Goal: Information Seeking & Learning: Learn about a topic

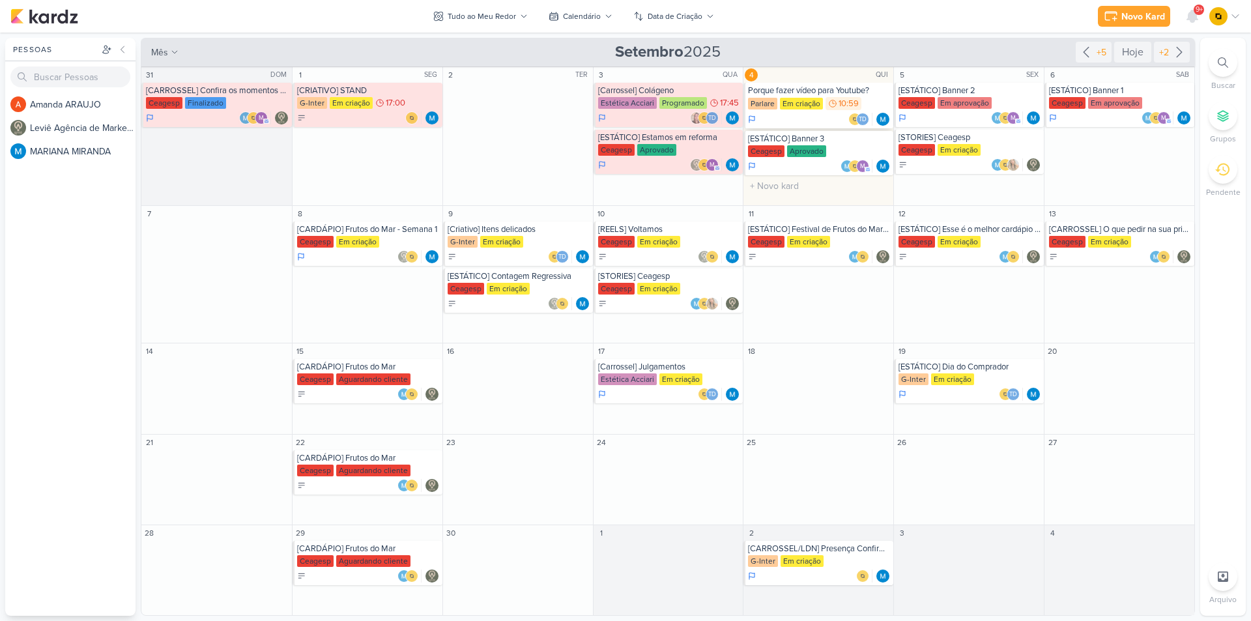
click at [812, 87] on div "Porque fazer vídeo para Youtube?" at bounding box center [819, 90] width 143 height 10
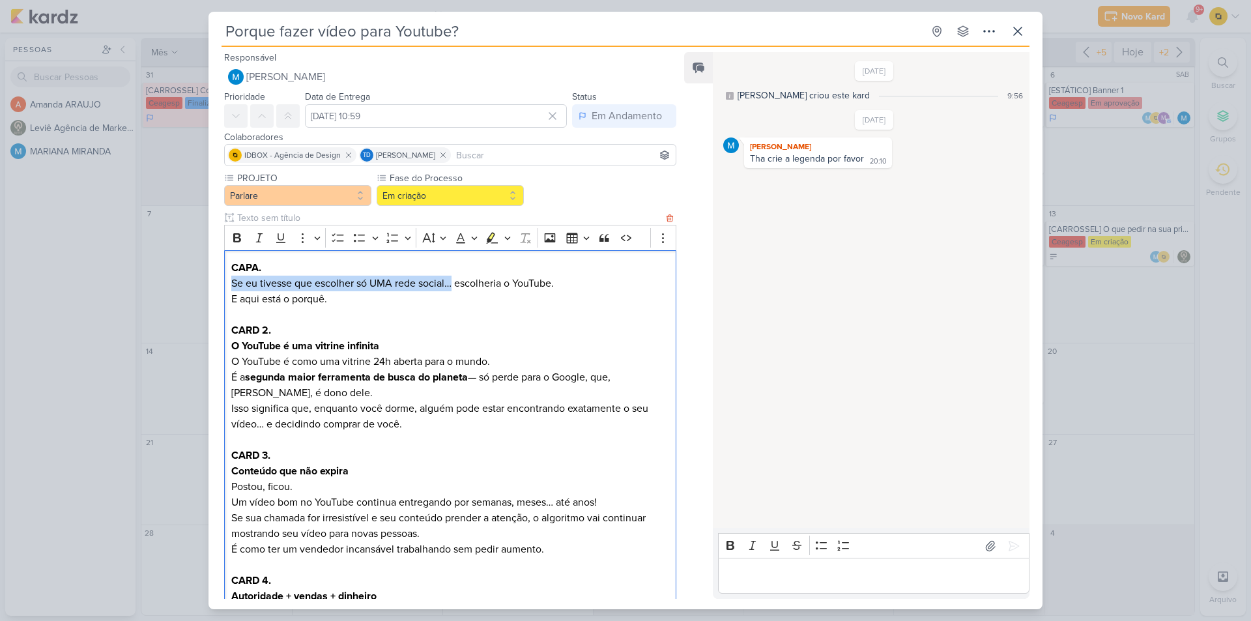
drag, startPoint x: 231, startPoint y: 287, endPoint x: 452, endPoint y: 282, distance: 221.0
click at [452, 282] on p "Se eu tivesse que escolher só UMA rede social… escolheria o YouTube. E aqui est…" at bounding box center [450, 291] width 438 height 31
copy p "Se eu tivesse que escolher só UMA rede social…"
drag, startPoint x: 580, startPoint y: 289, endPoint x: 457, endPoint y: 283, distance: 123.3
click at [457, 283] on p "Se eu tivesse que escolher só UMA rede social… escolheria o YouTube. E aqui est…" at bounding box center [450, 291] width 438 height 31
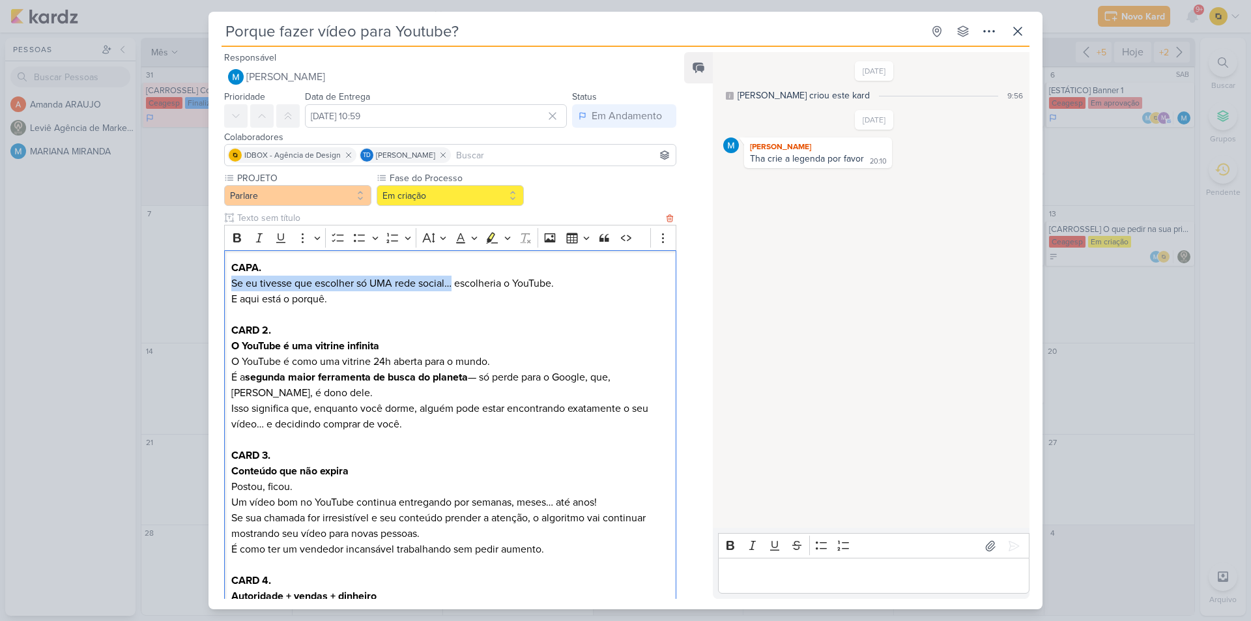
copy p "escolheria o YouTube."
copy p "E aqui está o porquê."
drag, startPoint x: 343, startPoint y: 304, endPoint x: 230, endPoint y: 302, distance: 113.4
click at [230, 302] on div "CAPA. Se eu tivesse que escolher só UMA rede social… escolheria o YouTube. E aq…" at bounding box center [450, 580] width 452 height 661
drag, startPoint x: 230, startPoint y: 345, endPoint x: 387, endPoint y: 342, distance: 157.1
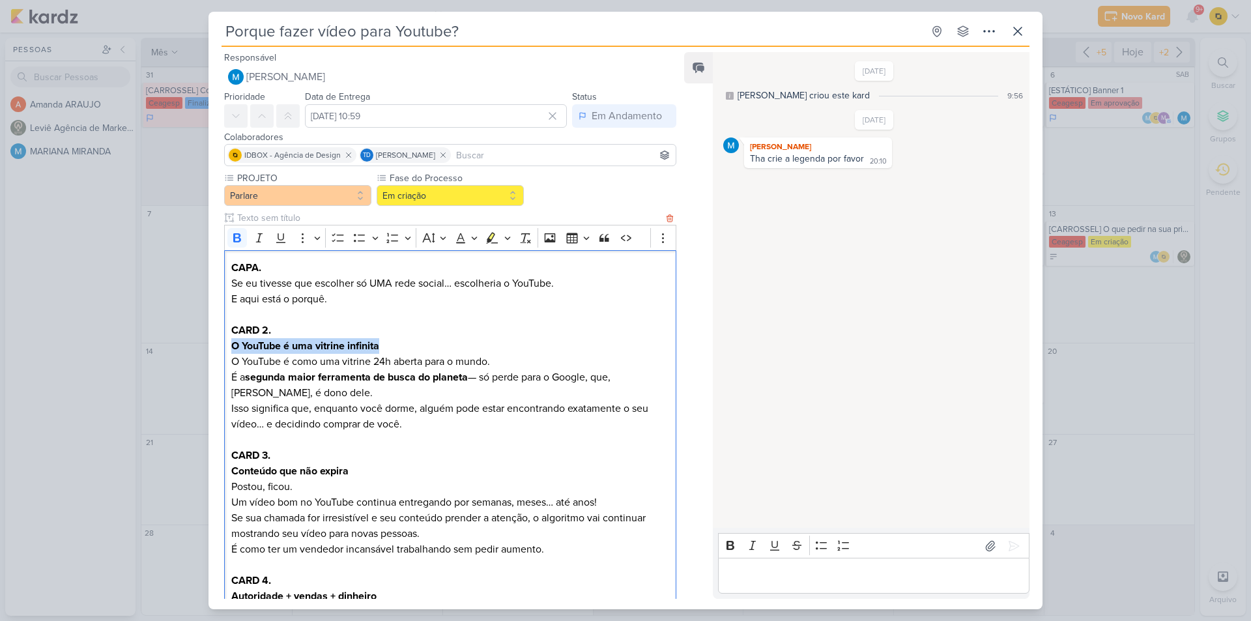
click at [387, 342] on div "CAPA. Se eu tivesse que escolher só UMA rede social… escolheria o YouTube. E aq…" at bounding box center [450, 580] width 452 height 661
copy strong "O YouTube é uma vitrine infinita"
drag, startPoint x: 229, startPoint y: 361, endPoint x: 493, endPoint y: 358, distance: 263.9
click at [493, 358] on div "CAPA. Se eu tivesse que escolher só UMA rede social… escolheria o YouTube. E aq…" at bounding box center [450, 580] width 452 height 661
copy p "O YouTube é como uma vitrine 24h aberta para o mundo."
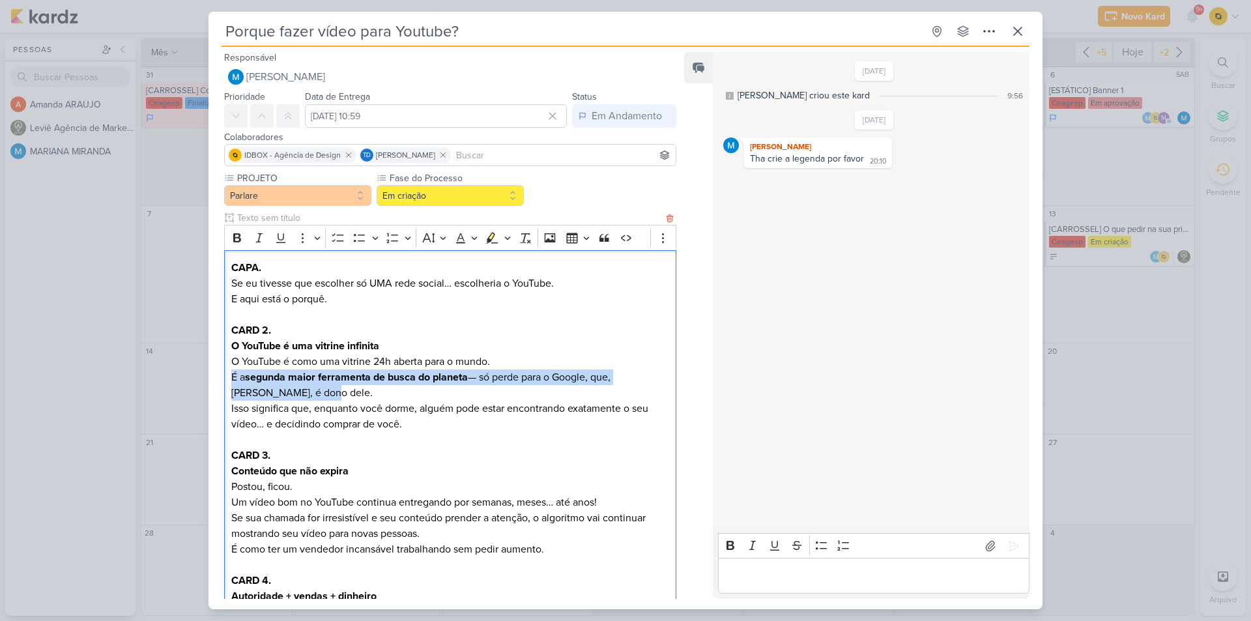
drag, startPoint x: 229, startPoint y: 377, endPoint x: 368, endPoint y: 392, distance: 139.6
click at [368, 392] on div "CAPA. Se eu tivesse que escolher só UMA rede social… escolheria o YouTube. E aq…" at bounding box center [450, 580] width 452 height 661
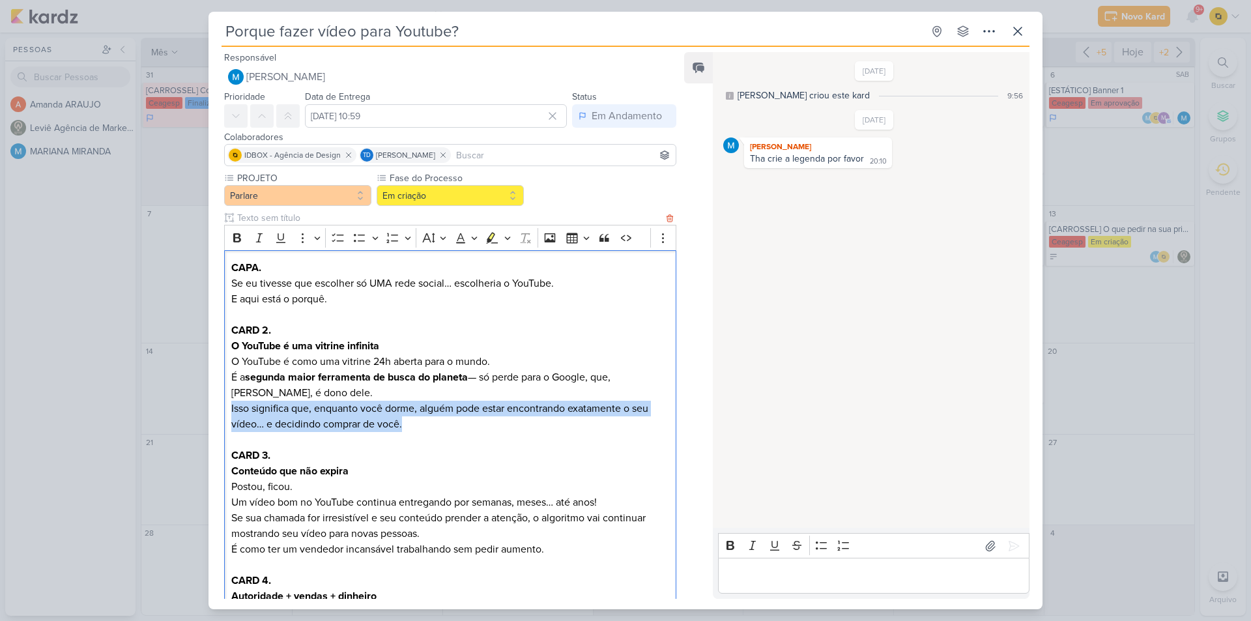
drag, startPoint x: 231, startPoint y: 408, endPoint x: 412, endPoint y: 420, distance: 180.9
click at [412, 420] on p "O YouTube é uma vitrine infinita O YouTube é como uma vitrine 24h aberta para o…" at bounding box center [450, 385] width 438 height 94
copy p "Isso significa que, enquanto você dorme, alguém pode estar encontrando exatamen…"
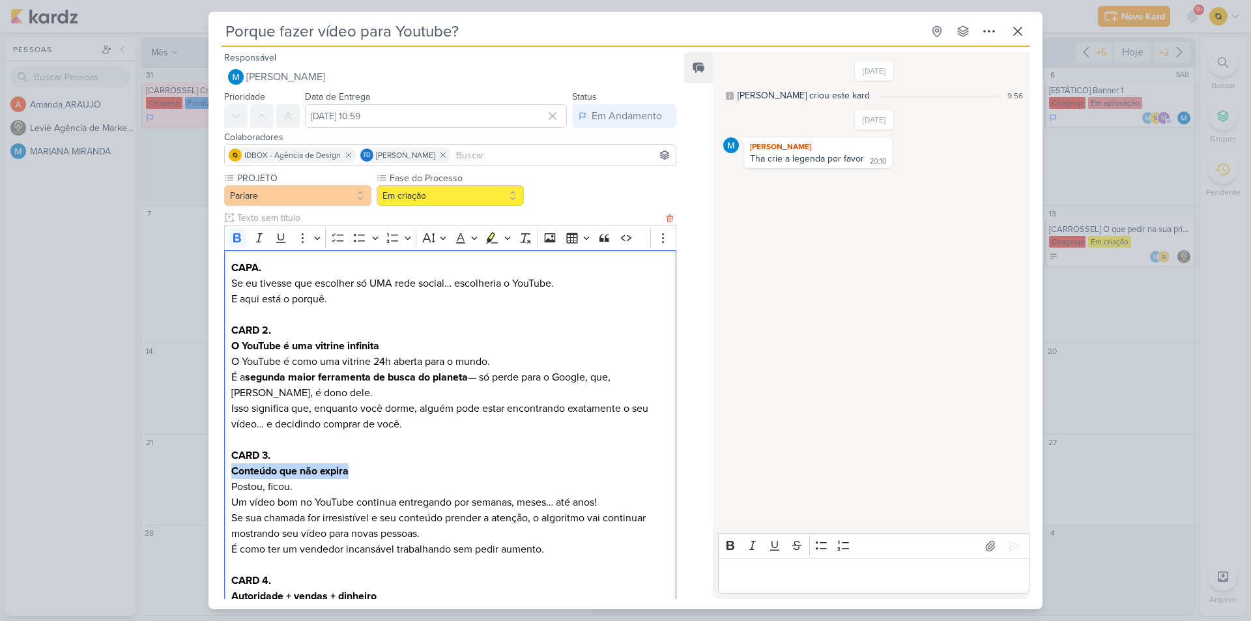
drag, startPoint x: 357, startPoint y: 473, endPoint x: 227, endPoint y: 472, distance: 130.3
click at [227, 472] on div "CAPA. Se eu tivesse que escolher só UMA rede social… escolheria o YouTube. E aq…" at bounding box center [450, 580] width 452 height 661
copy strong "Conteúdo que não expira"
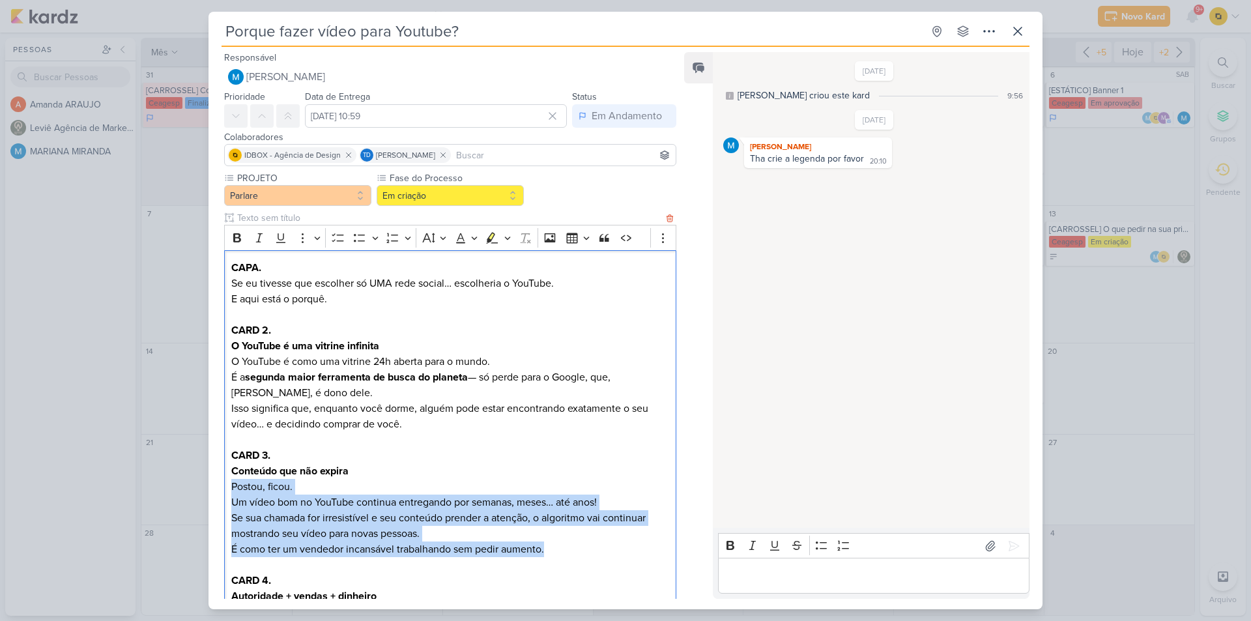
drag, startPoint x: 231, startPoint y: 490, endPoint x: 546, endPoint y: 546, distance: 320.3
click at [546, 546] on p "Conteúdo que não expira Postou, ficou. Um vídeo bom no YouTube continua entrega…" at bounding box center [450, 510] width 438 height 94
copy p "Postou, ficou. Um vídeo bom no YouTube continua entregando por semanas, meses… …"
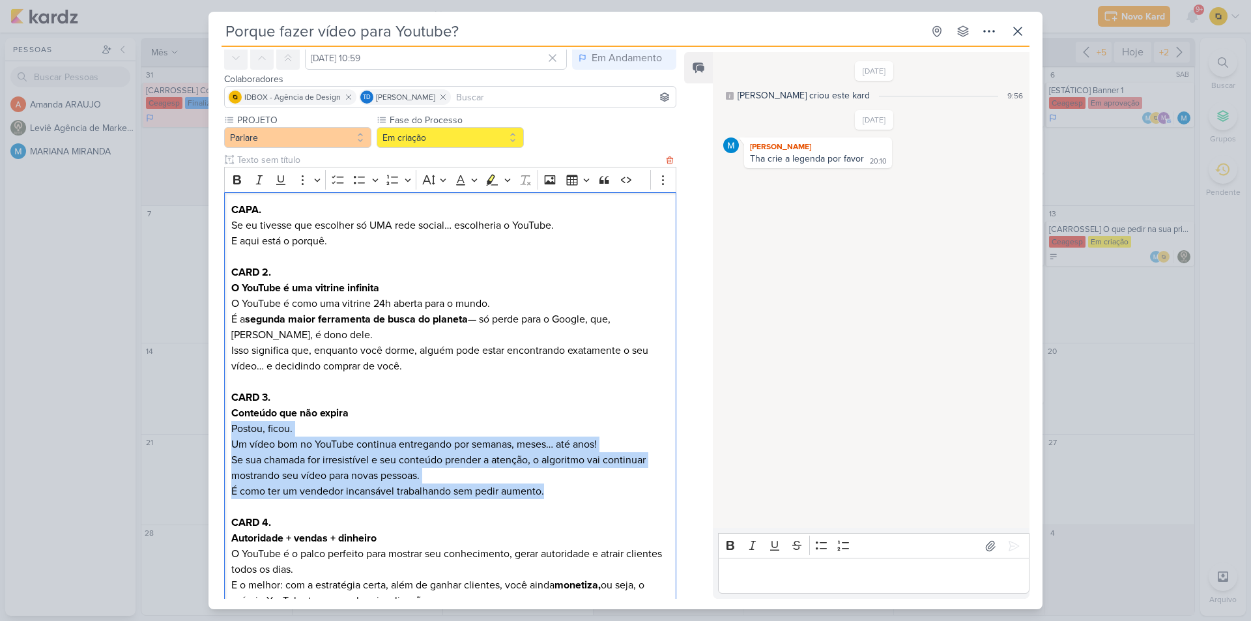
scroll to position [130, 0]
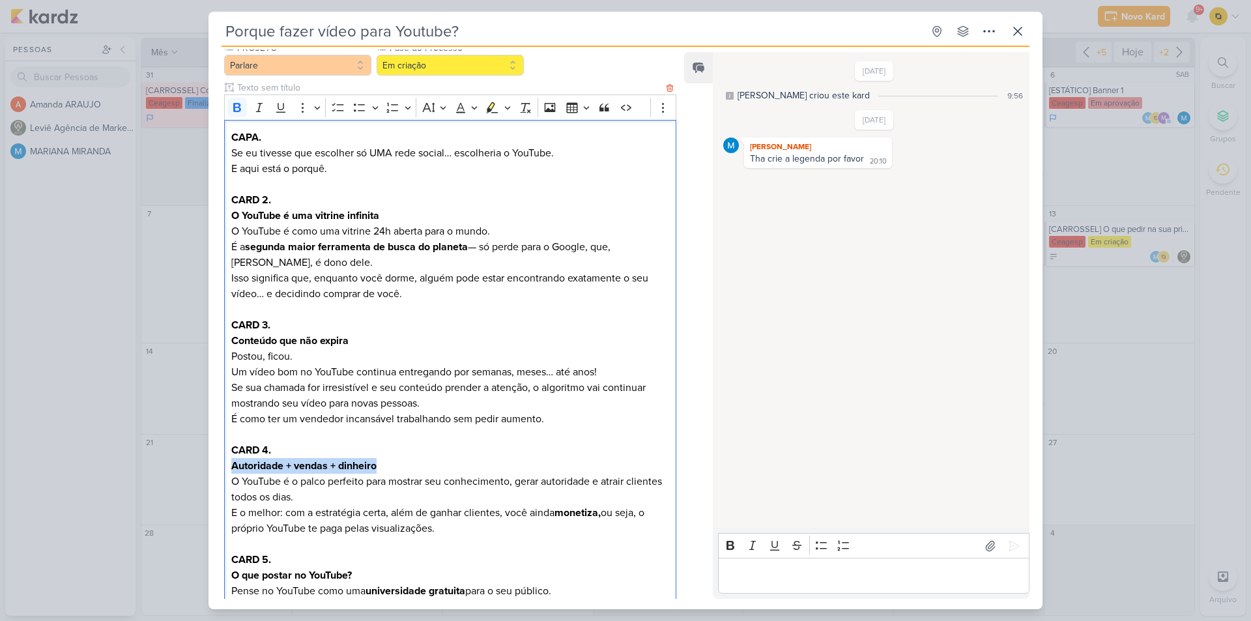
drag, startPoint x: 379, startPoint y: 465, endPoint x: 231, endPoint y: 473, distance: 147.5
click at [231, 473] on p "Autoridade + vendas + dinheiro O YouTube é o palco perfeito para mostrar seu co…" at bounding box center [450, 497] width 438 height 78
copy strong "Autoridade + vendas + dinheiro"
drag, startPoint x: 231, startPoint y: 485, endPoint x: 439, endPoint y: 525, distance: 211.0
click at [439, 525] on p "Autoridade + vendas + dinheiro O YouTube é o palco perfeito para mostrar seu co…" at bounding box center [450, 497] width 438 height 78
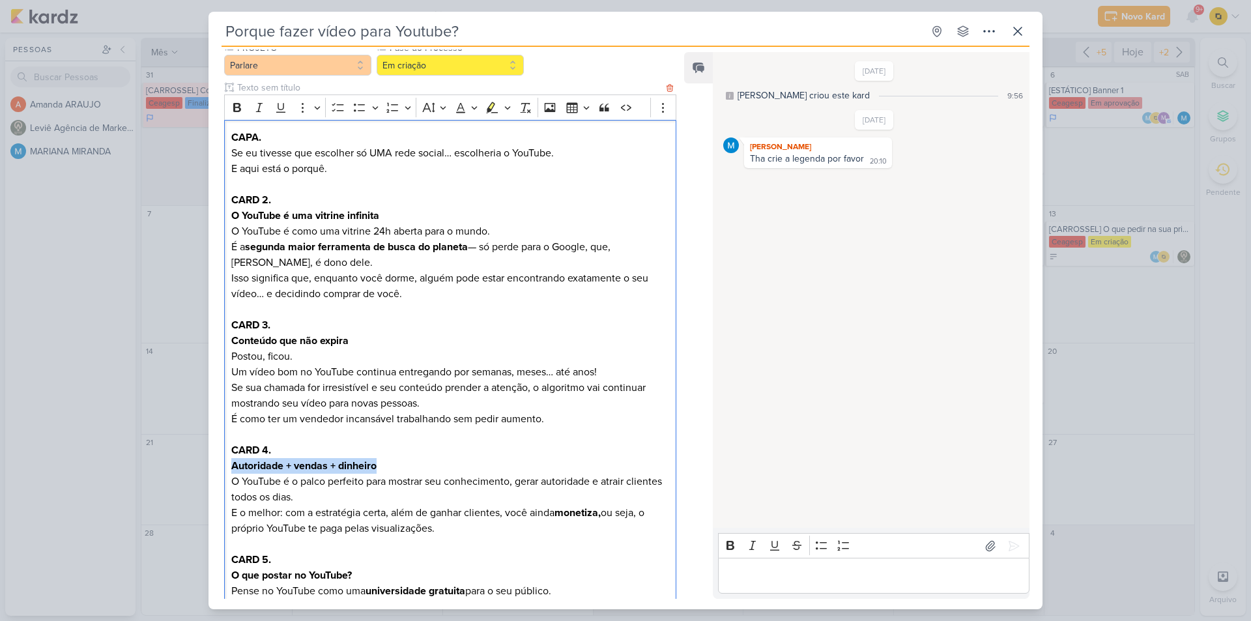
copy p "O YouTube é o palco perfeito para mostrar seu conhecimento, gerar autoridade e …"
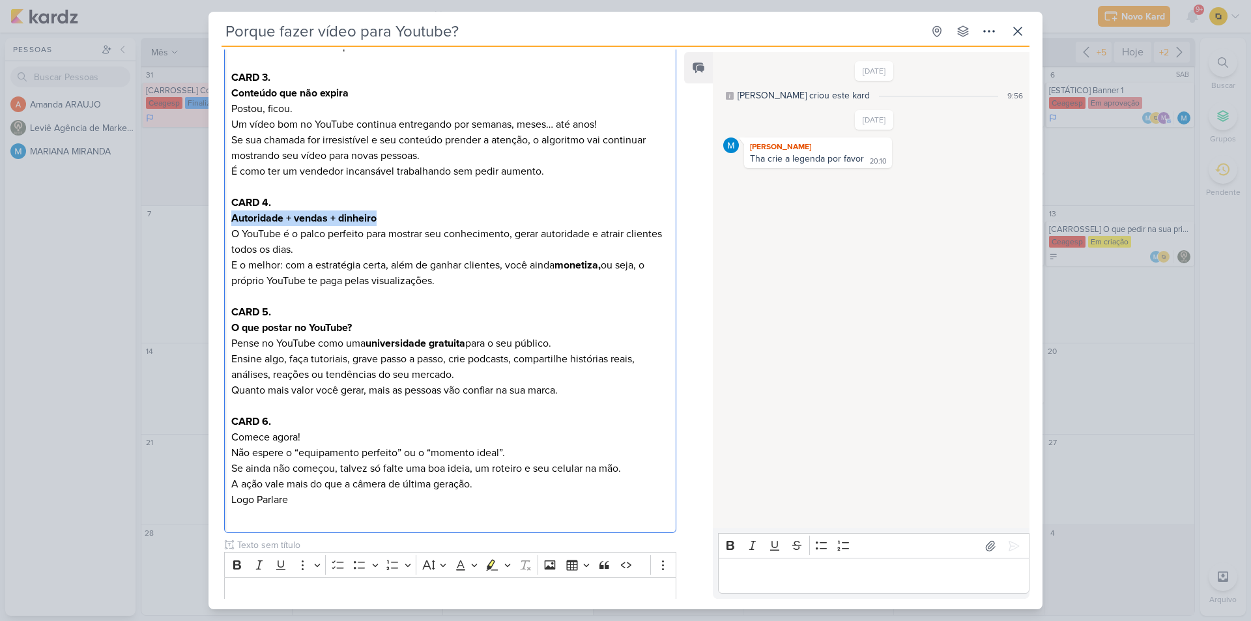
scroll to position [391, 0]
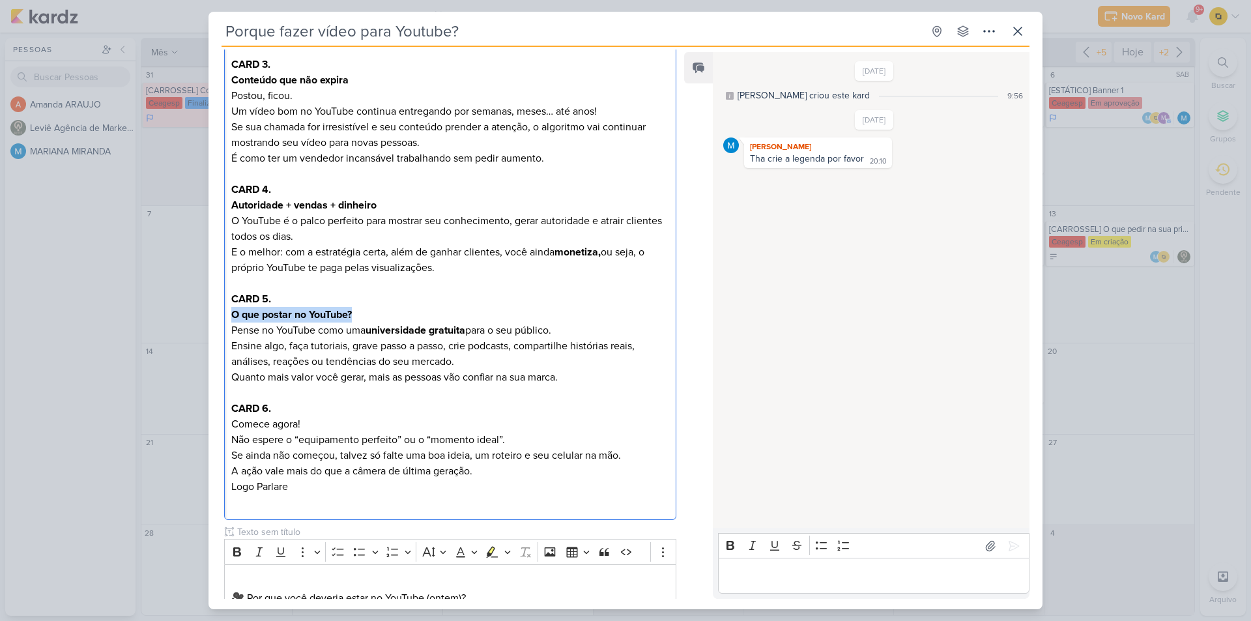
drag, startPoint x: 369, startPoint y: 320, endPoint x: 230, endPoint y: 315, distance: 138.9
click at [230, 315] on div "CAPA. Se eu tivesse que escolher só UMA rede social… escolheria o YouTube. E aq…" at bounding box center [450, 189] width 452 height 661
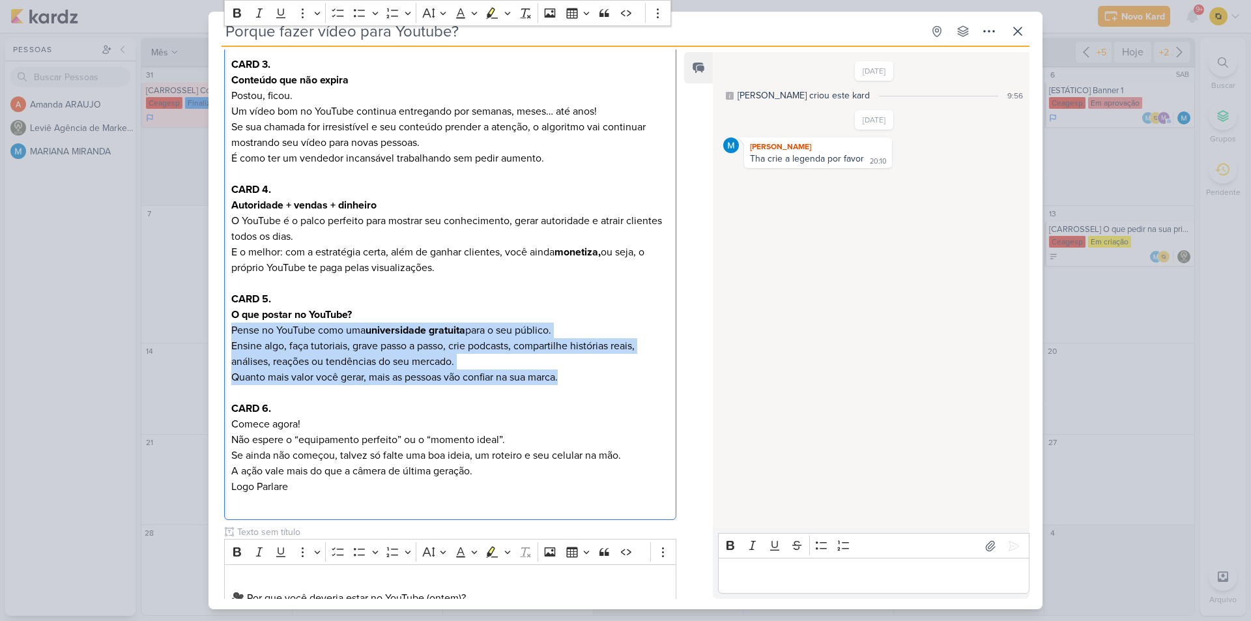
drag, startPoint x: 231, startPoint y: 331, endPoint x: 571, endPoint y: 380, distance: 343.7
click at [571, 380] on p "O que postar no YouTube? Pense no YouTube como uma universidade gratuita para o…" at bounding box center [450, 346] width 438 height 78
click at [431, 385] on p "O que postar no YouTube? Pense no YouTube como uma universidade gratuita para o…" at bounding box center [450, 346] width 438 height 78
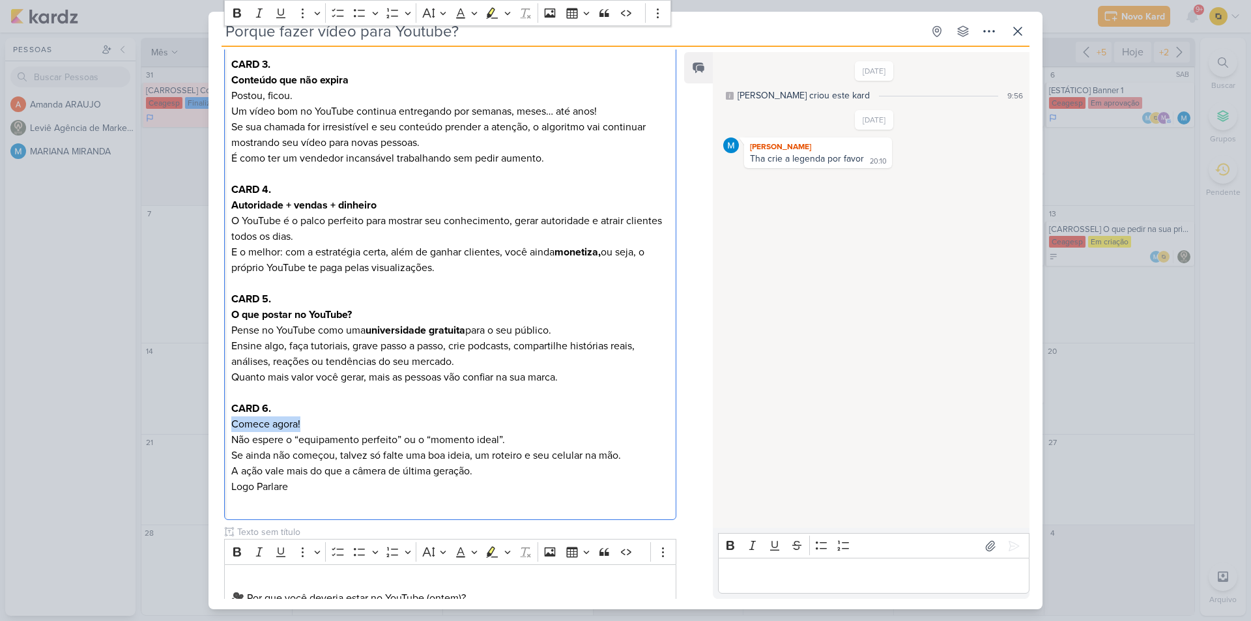
drag, startPoint x: 313, startPoint y: 422, endPoint x: 224, endPoint y: 424, distance: 90.0
click at [224, 424] on div "PROJETO [GEOGRAPHIC_DATA] Fase do Processo" at bounding box center [445, 317] width 473 height 1075
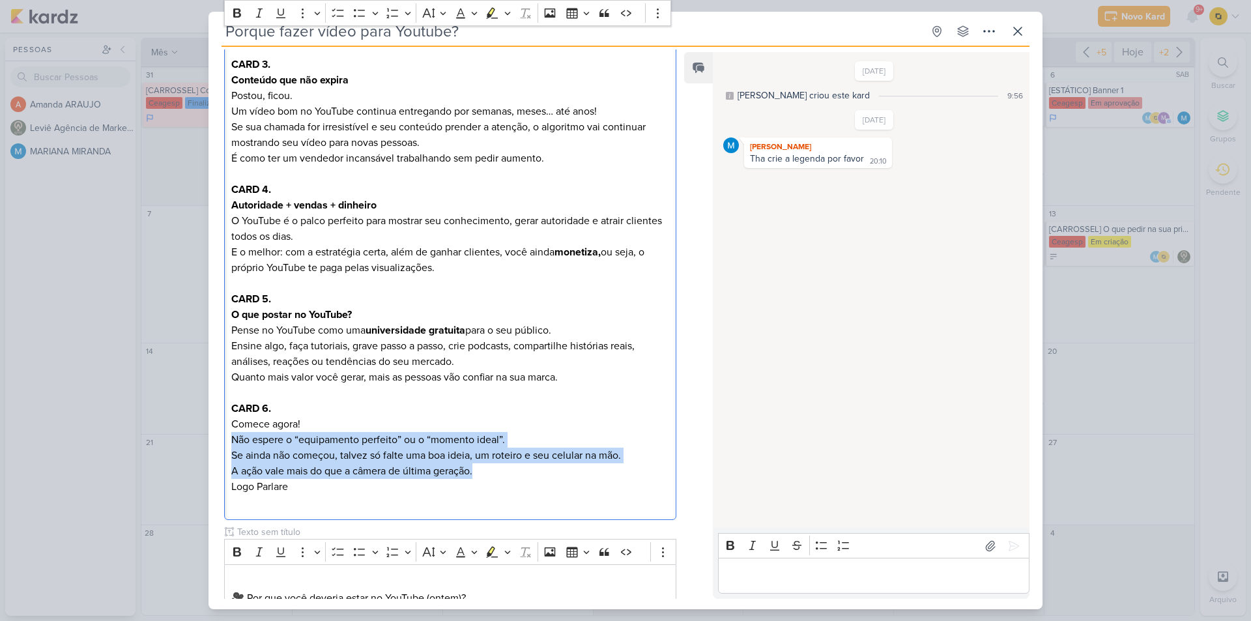
drag, startPoint x: 230, startPoint y: 441, endPoint x: 478, endPoint y: 472, distance: 249.6
click at [478, 472] on div "CAPA. Se eu tivesse que escolher só UMA rede social… escolheria o YouTube. E aq…" at bounding box center [450, 189] width 452 height 661
